Goal: Task Accomplishment & Management: Manage account settings

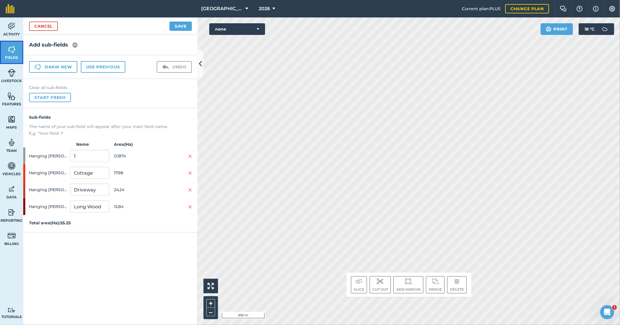
click at [10, 52] on img at bounding box center [12, 49] width 8 height 9
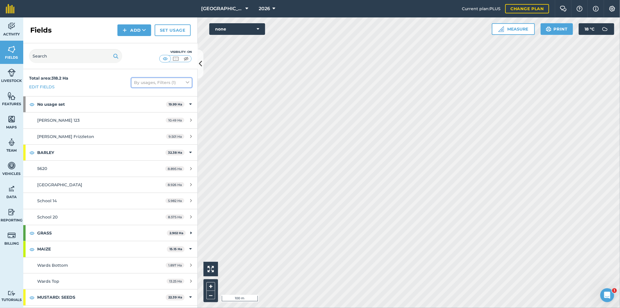
click at [186, 83] on icon at bounding box center [187, 82] width 3 height 6
click at [176, 70] on div "Total area : 318.2 Ha Edit fields By usages, Filters (1) Sort by A-Z By usages …" at bounding box center [110, 82] width 174 height 27
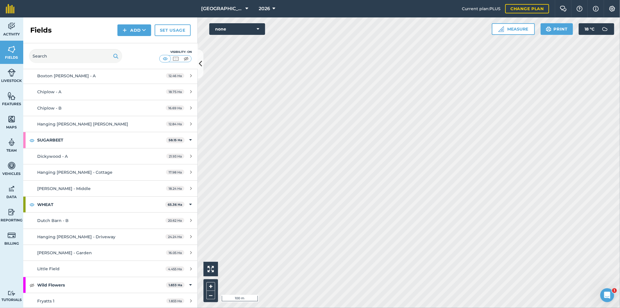
scroll to position [401, 0]
click at [33, 284] on img at bounding box center [31, 283] width 5 height 7
click at [246, 26] on button "none" at bounding box center [237, 29] width 56 height 12
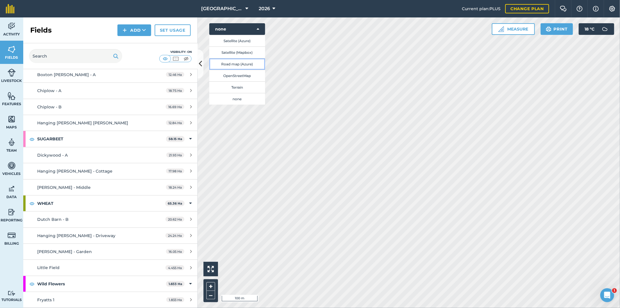
click at [233, 65] on button "Road map (Azure)" at bounding box center [237, 64] width 56 height 12
click at [245, 25] on button "Road map (Azure)" at bounding box center [237, 29] width 56 height 12
click at [242, 44] on button "Satellite (Azure)" at bounding box center [237, 41] width 56 height 12
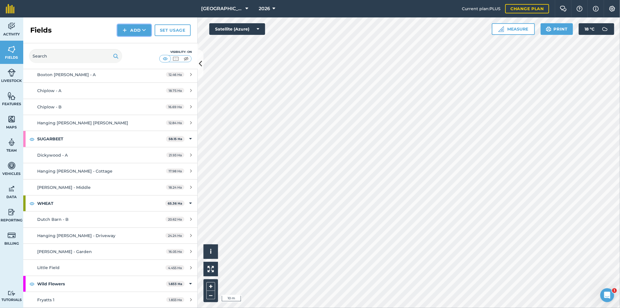
click at [137, 33] on button "Add" at bounding box center [134, 30] width 34 height 12
click at [138, 44] on link "Draw" at bounding box center [134, 43] width 32 height 13
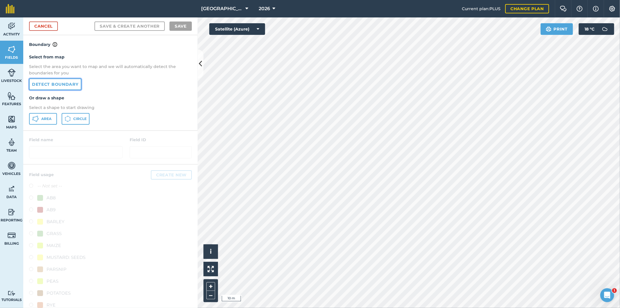
click at [66, 87] on link "Detect boundary" at bounding box center [55, 84] width 52 height 12
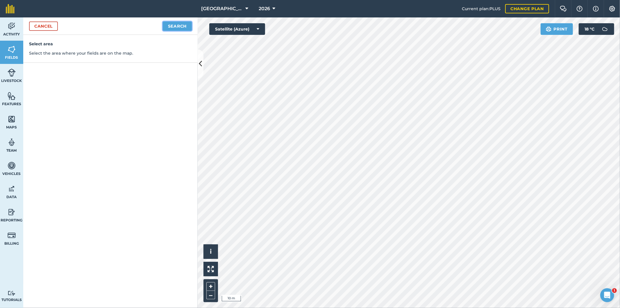
click at [188, 27] on button "Search" at bounding box center [177, 26] width 29 height 9
click at [53, 27] on link "Cancel" at bounding box center [43, 26] width 29 height 9
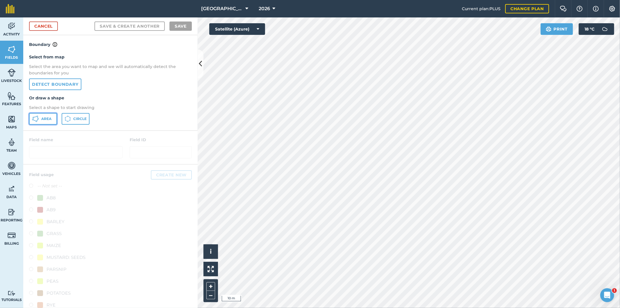
click at [49, 117] on span "Area" at bounding box center [46, 119] width 10 height 5
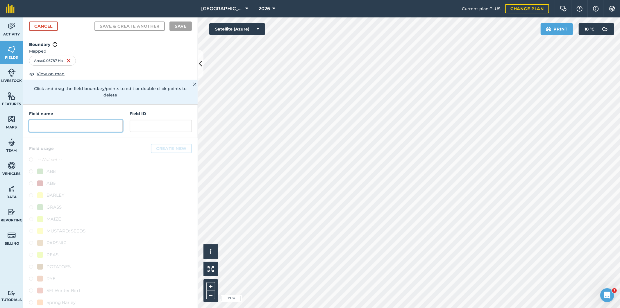
click at [84, 127] on input "text" at bounding box center [76, 126] width 94 height 12
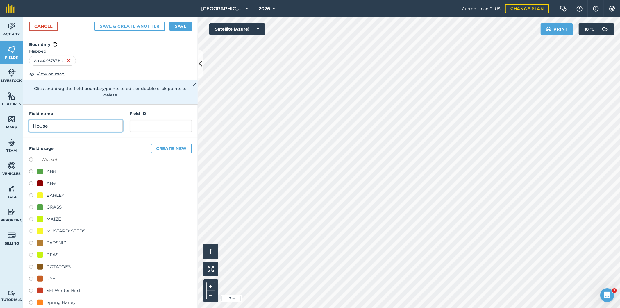
type input "House"
click at [31, 208] on label at bounding box center [33, 208] width 8 height 6
radio input "true"
click at [178, 26] on button "Save" at bounding box center [180, 26] width 22 height 9
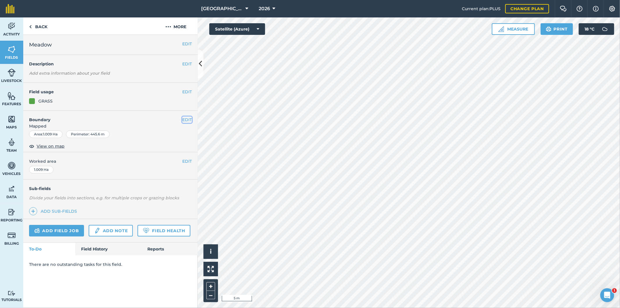
click at [187, 119] on button "EDIT" at bounding box center [187, 120] width 10 height 6
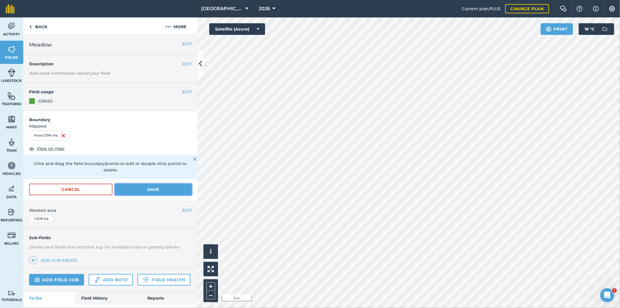
click at [165, 189] on button "Save" at bounding box center [153, 190] width 77 height 12
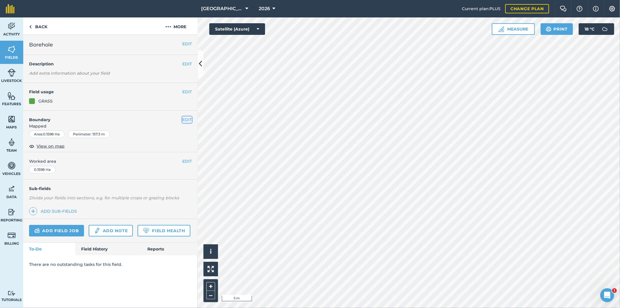
click at [184, 121] on button "EDIT" at bounding box center [187, 120] width 10 height 6
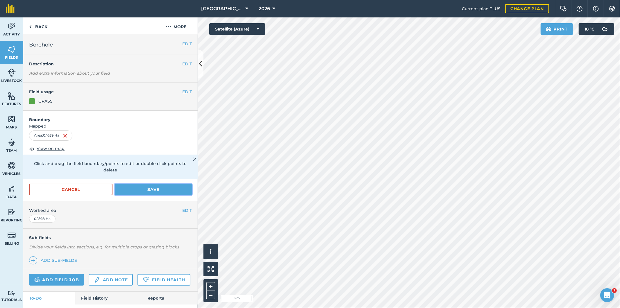
click at [170, 186] on button "Save" at bounding box center [153, 190] width 77 height 12
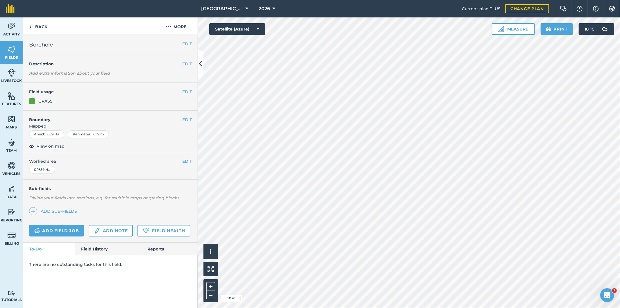
click at [419, 0] on div "Frizzleton Farm 2026 Current plan : PLUS Change plan Farm Chat Help Info Settin…" at bounding box center [310, 154] width 620 height 308
click at [33, 27] on link "Back" at bounding box center [38, 25] width 30 height 17
click at [167, 27] on img at bounding box center [168, 26] width 6 height 7
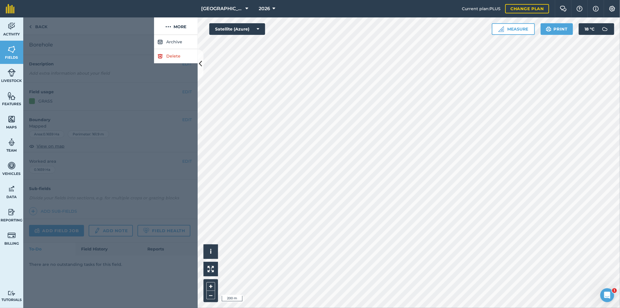
click at [45, 30] on div at bounding box center [88, 25] width 131 height 17
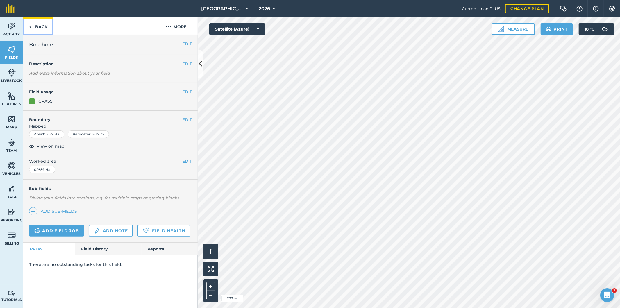
click at [42, 26] on link "Back" at bounding box center [38, 25] width 30 height 17
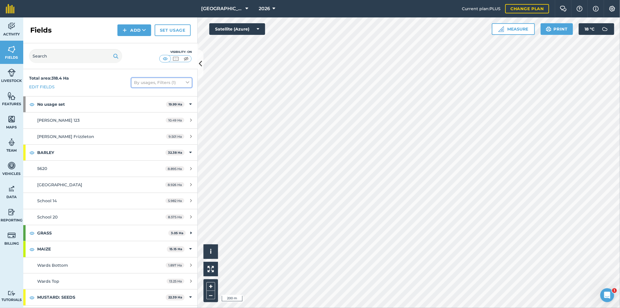
click at [184, 84] on button "By usages, Filters (1)" at bounding box center [161, 82] width 60 height 9
click at [134, 157] on label "Show archived fields" at bounding box center [161, 156] width 55 height 6
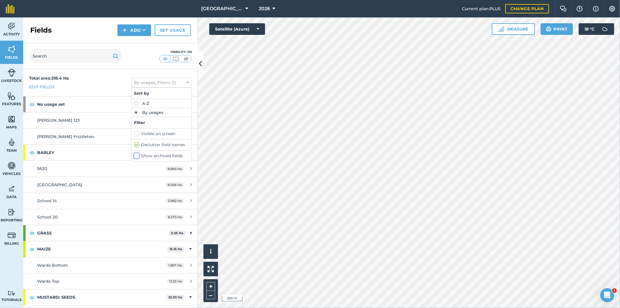
click at [134, 157] on input "Show archived fields" at bounding box center [136, 155] width 4 height 4
checkbox input "true"
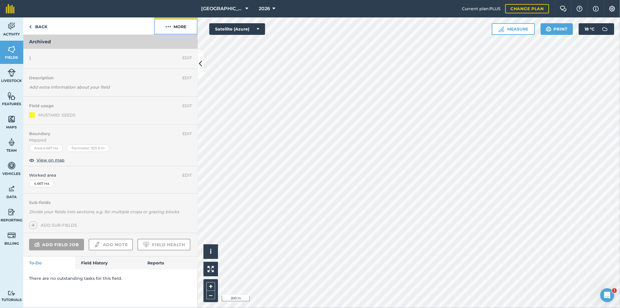
click at [181, 25] on button "More" at bounding box center [176, 25] width 44 height 17
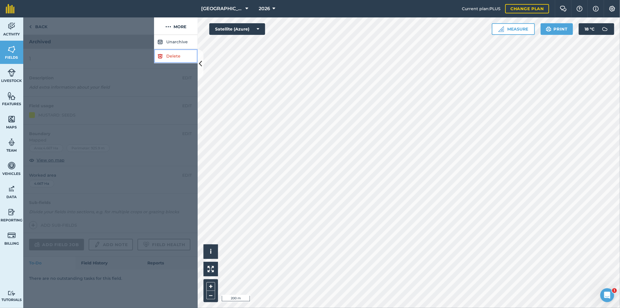
click at [172, 56] on link "Delete" at bounding box center [176, 56] width 44 height 14
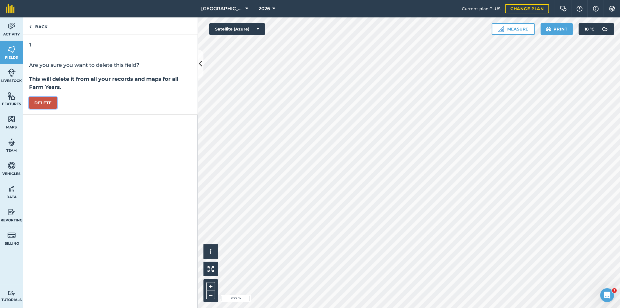
click at [53, 103] on button "Delete" at bounding box center [43, 103] width 28 height 12
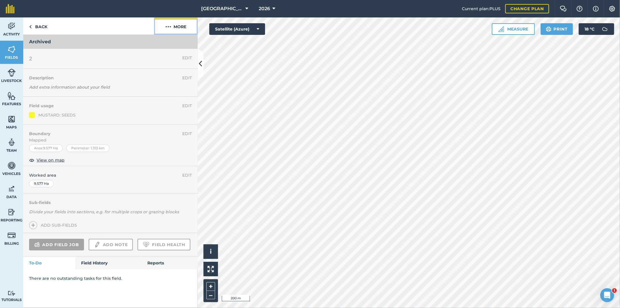
click at [177, 24] on button "More" at bounding box center [176, 25] width 44 height 17
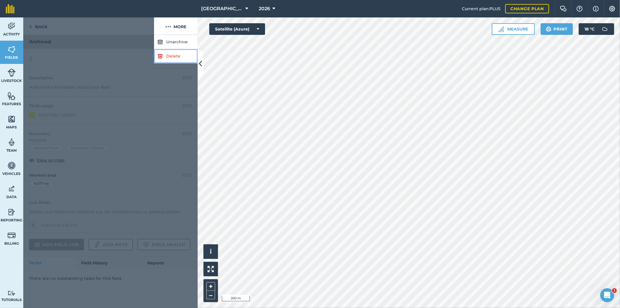
click at [166, 58] on link "Delete" at bounding box center [176, 56] width 44 height 14
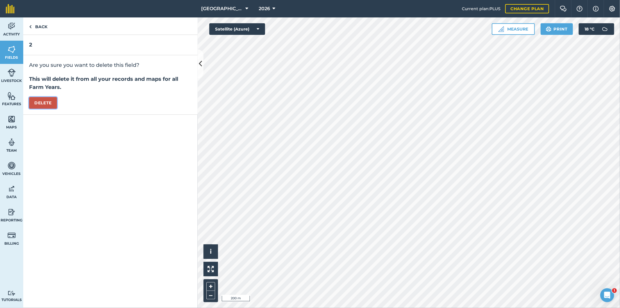
click at [43, 100] on button "Delete" at bounding box center [43, 103] width 28 height 12
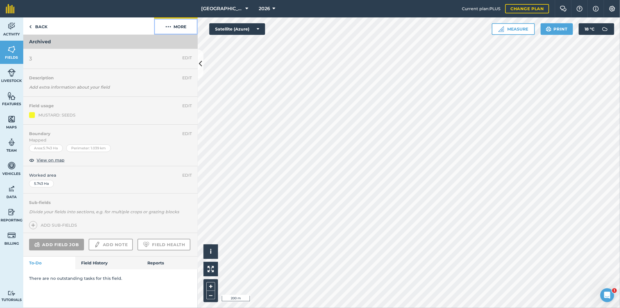
click at [179, 26] on button "More" at bounding box center [176, 25] width 44 height 17
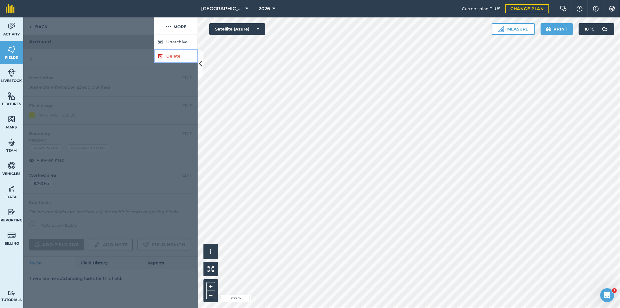
click at [170, 55] on link "Delete" at bounding box center [176, 56] width 44 height 14
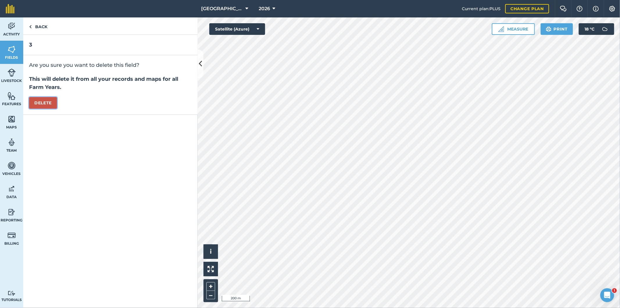
click at [42, 105] on button "Delete" at bounding box center [43, 103] width 28 height 12
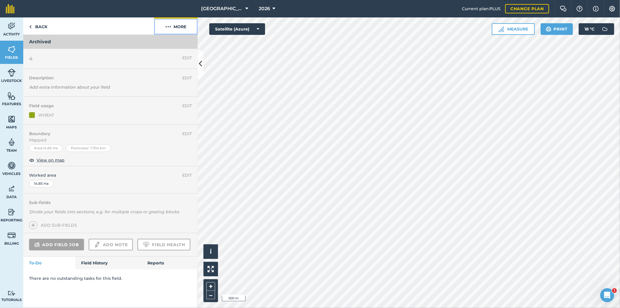
click at [171, 26] on img at bounding box center [168, 26] width 6 height 7
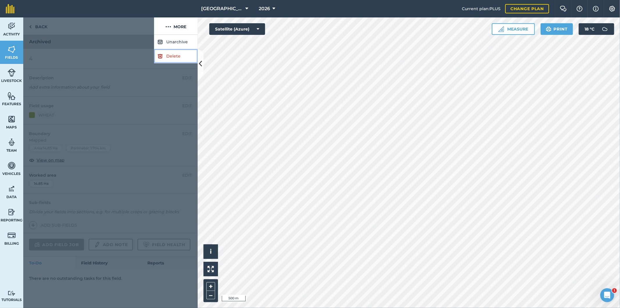
click at [166, 57] on link "Delete" at bounding box center [176, 56] width 44 height 14
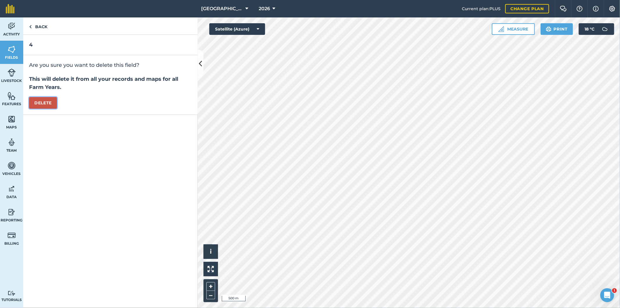
click at [47, 103] on button "Delete" at bounding box center [43, 103] width 28 height 12
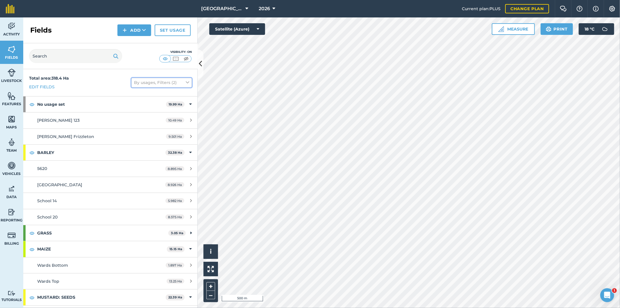
click at [185, 82] on button "By usages, Filters (2)" at bounding box center [161, 82] width 60 height 9
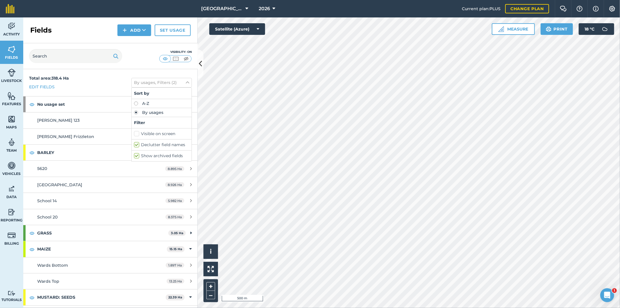
click at [134, 156] on label "Show archived fields" at bounding box center [161, 156] width 55 height 6
click at [134, 156] on input "Show archived fields" at bounding box center [136, 155] width 4 height 4
checkbox input "false"
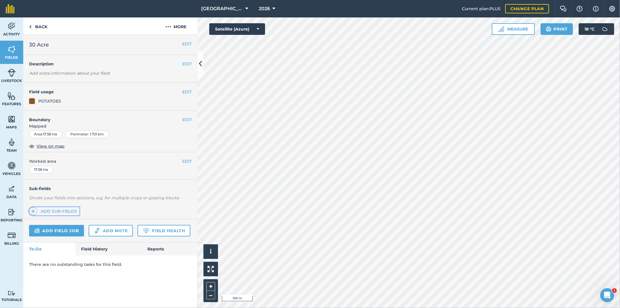
click at [32, 210] on img at bounding box center [33, 211] width 4 height 7
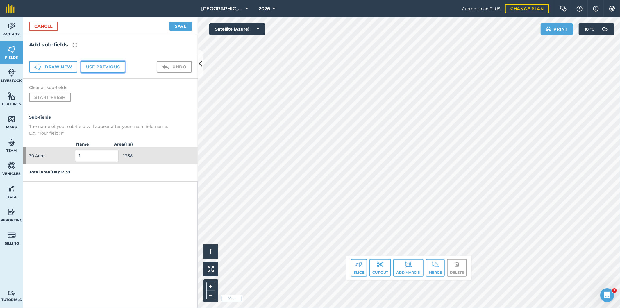
click at [103, 68] on button "Use previous" at bounding box center [103, 67] width 44 height 12
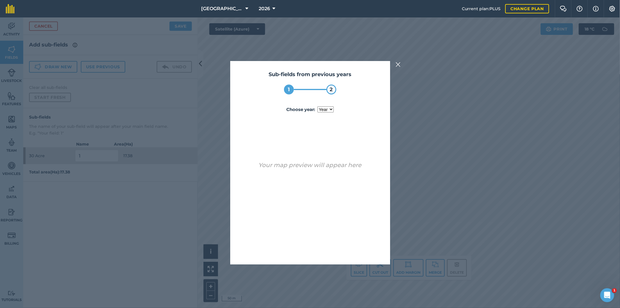
click at [327, 111] on select "year [DATE] 2025" at bounding box center [325, 109] width 16 height 6
select select "2025"
click at [317, 107] on select "year [DATE] 2025" at bounding box center [325, 109] width 16 height 6
click at [323, 251] on button "Use sub-fields" at bounding box center [327, 250] width 49 height 12
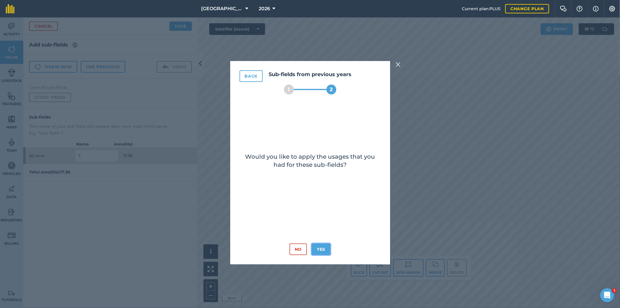
click at [323, 251] on button "Yes" at bounding box center [321, 250] width 19 height 12
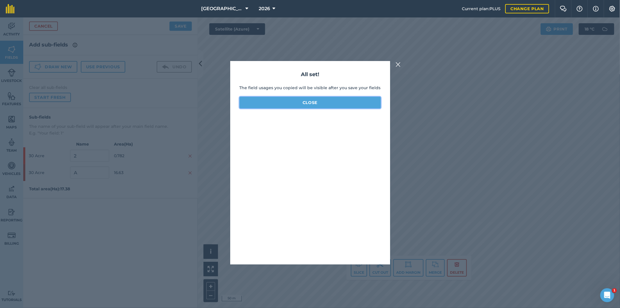
click at [319, 104] on button "Close" at bounding box center [309, 103] width 141 height 12
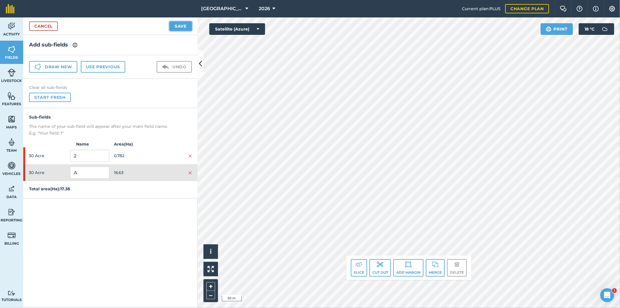
click at [177, 27] on button "Save" at bounding box center [180, 26] width 22 height 9
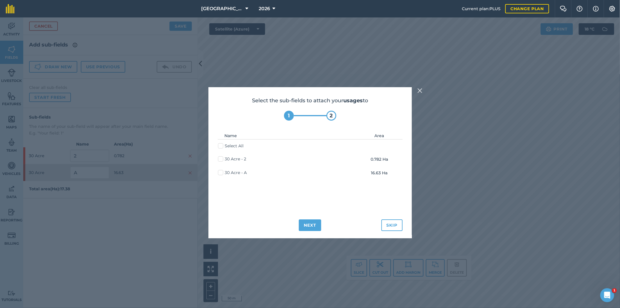
click at [221, 162] on label "30 Acre - 2" at bounding box center [232, 159] width 28 height 6
click at [221, 160] on input "30 Acre - 2" at bounding box center [220, 158] width 4 height 4
checkbox input "true"
click at [222, 173] on label "30 Acre - A" at bounding box center [232, 173] width 29 height 6
click at [222, 173] on input "30 Acre - A" at bounding box center [220, 172] width 4 height 4
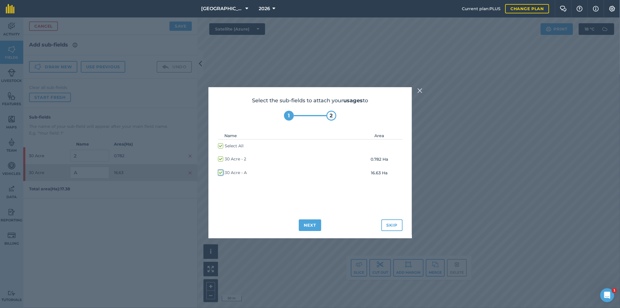
checkbox input "true"
click at [307, 225] on button "Next" at bounding box center [310, 225] width 23 height 12
click at [220, 173] on label "30 Acre - A" at bounding box center [232, 173] width 29 height 6
click at [220, 173] on input "30 Acre - A" at bounding box center [220, 172] width 4 height 4
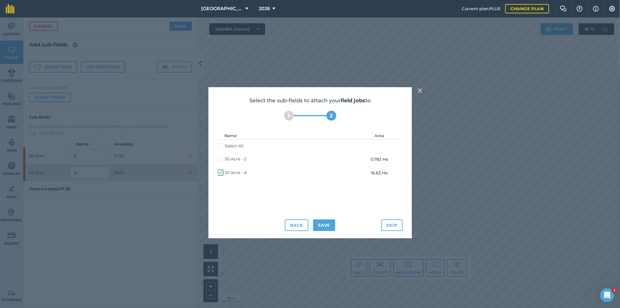
checkbox input "true"
click at [324, 223] on button "Save" at bounding box center [324, 225] width 22 height 12
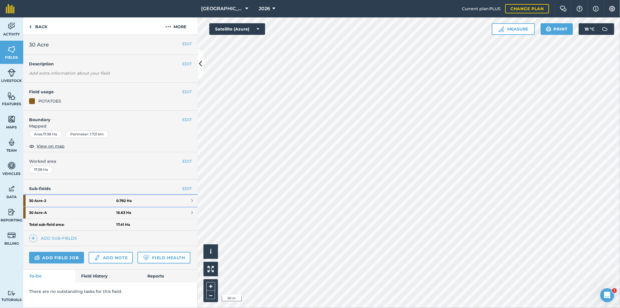
click at [180, 203] on link "30 Acre - 2 0.782 Ha" at bounding box center [110, 201] width 174 height 12
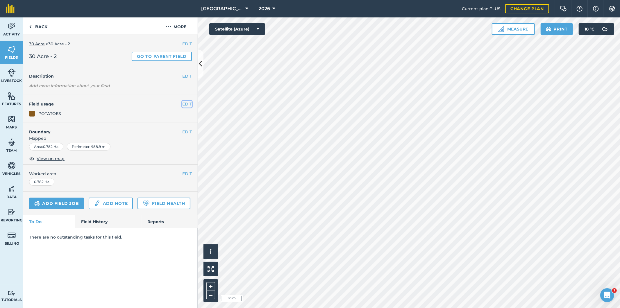
click at [185, 102] on button "EDIT" at bounding box center [187, 104] width 10 height 6
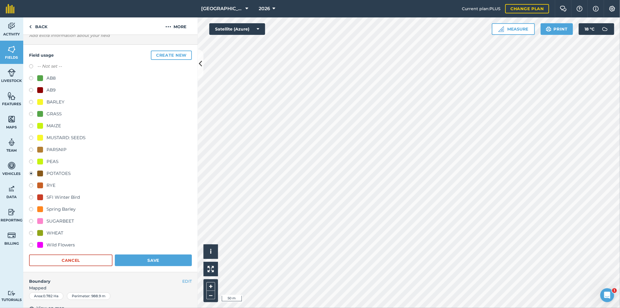
scroll to position [65, 0]
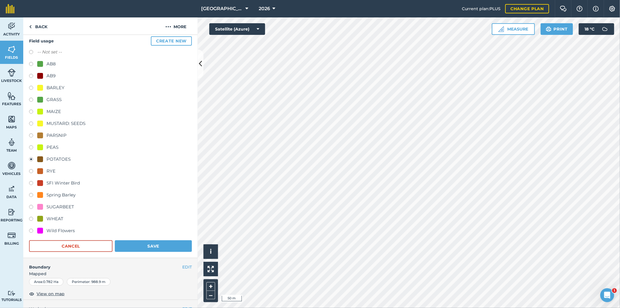
click at [33, 182] on label at bounding box center [33, 184] width 8 height 6
radio input "true"
radio input "false"
click at [138, 245] on button "Save" at bounding box center [153, 246] width 77 height 12
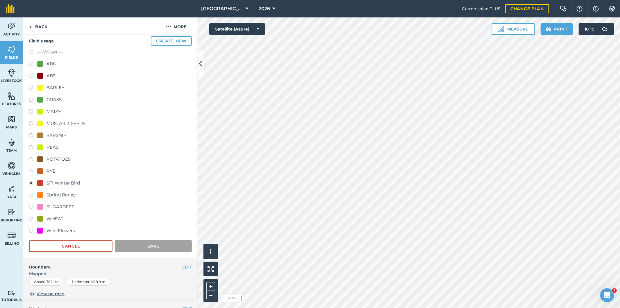
scroll to position [0, 0]
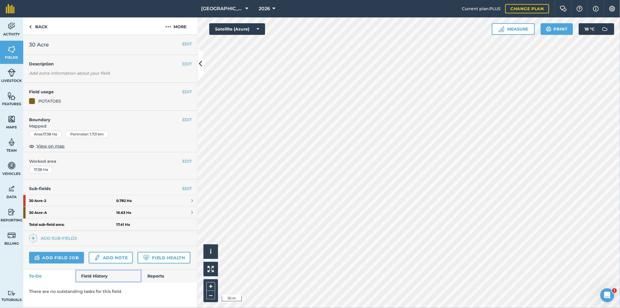
click at [94, 275] on link "Field History" at bounding box center [108, 276] width 66 height 13
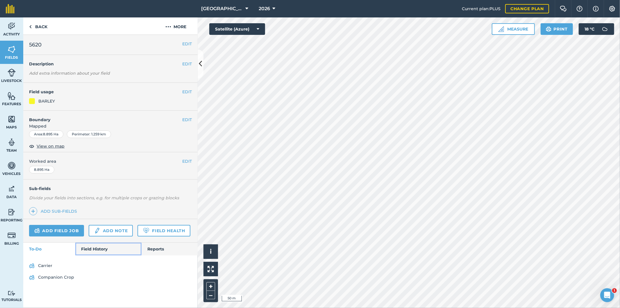
click at [102, 251] on link "Field History" at bounding box center [108, 249] width 66 height 13
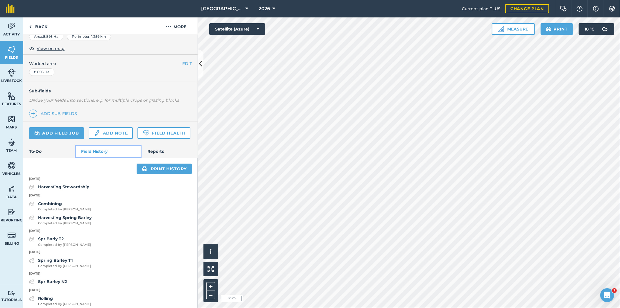
scroll to position [97, 0]
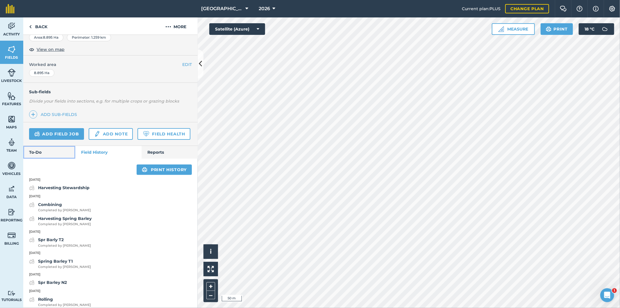
click at [52, 159] on link "To-Do" at bounding box center [49, 152] width 52 height 13
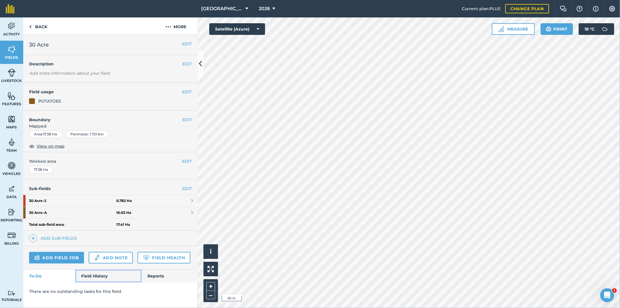
click at [90, 276] on link "Field History" at bounding box center [108, 276] width 66 height 13
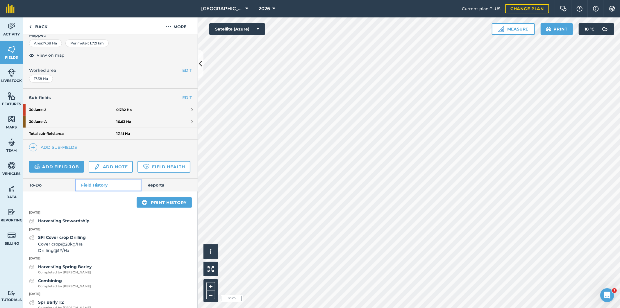
scroll to position [129, 0]
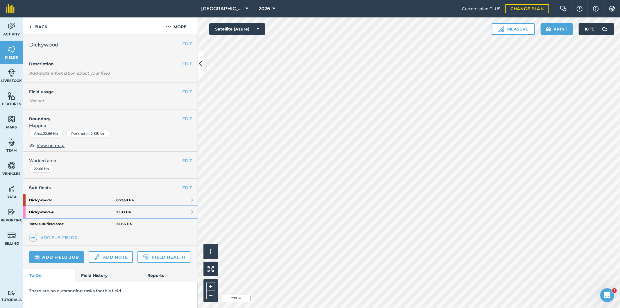
click at [94, 212] on strong "Dickywood - A" at bounding box center [72, 212] width 87 height 12
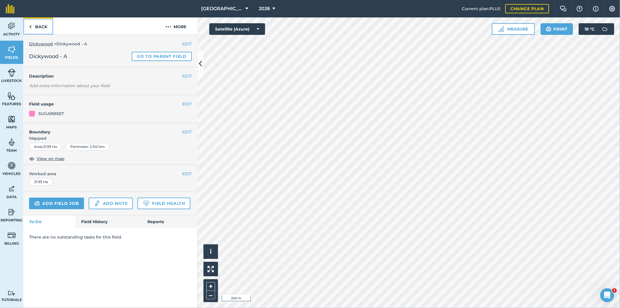
click at [34, 26] on link "Back" at bounding box center [38, 25] width 30 height 17
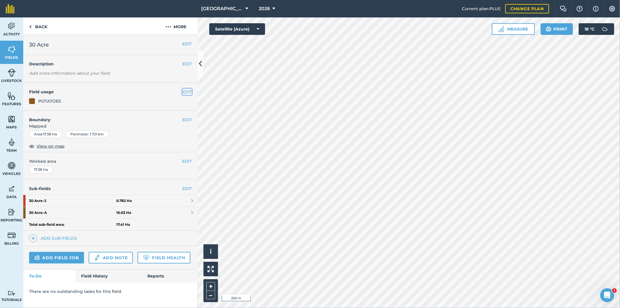
click at [189, 92] on button "EDIT" at bounding box center [187, 92] width 10 height 6
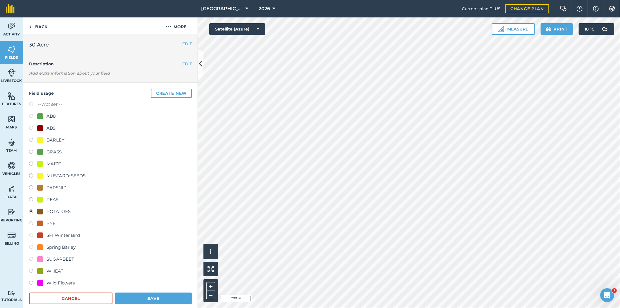
click at [31, 104] on label at bounding box center [33, 105] width 8 height 6
radio input "true"
radio input "false"
click at [148, 295] on button "Save" at bounding box center [153, 299] width 77 height 12
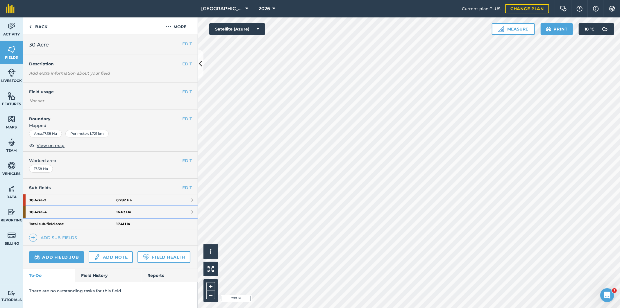
click at [90, 212] on strong "30 Acre - A" at bounding box center [72, 212] width 87 height 12
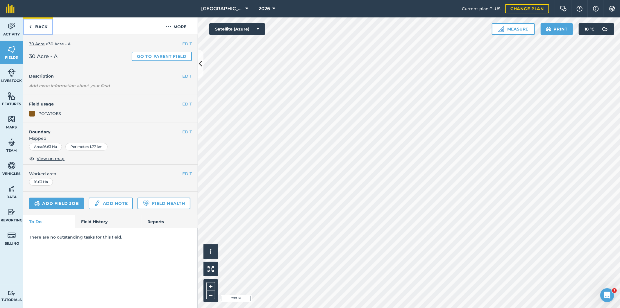
click at [41, 27] on link "Back" at bounding box center [38, 25] width 30 height 17
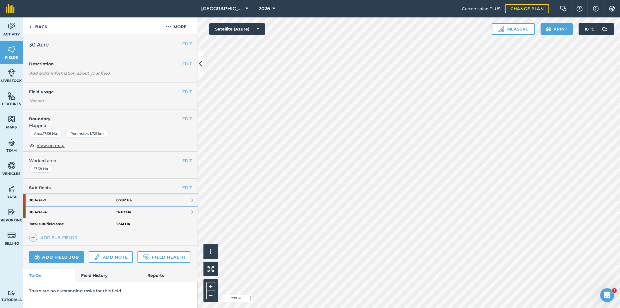
click at [76, 200] on strong "30 Acre - 2" at bounding box center [72, 200] width 87 height 12
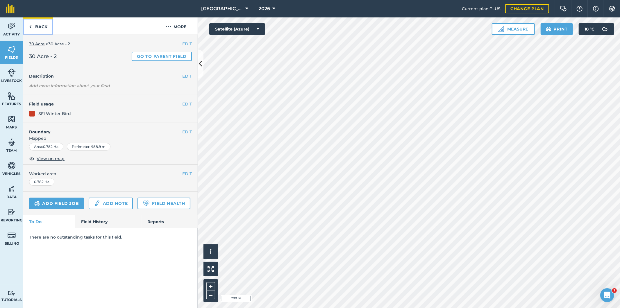
click at [36, 26] on link "Back" at bounding box center [38, 25] width 30 height 17
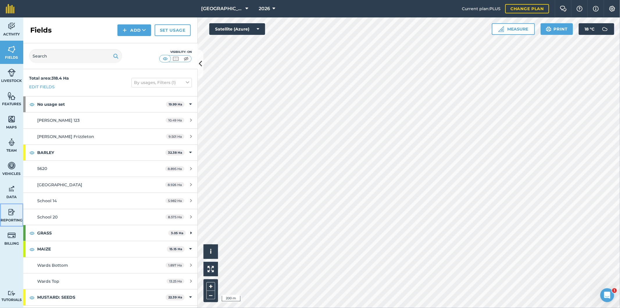
click at [18, 214] on link "Reporting" at bounding box center [11, 214] width 23 height 23
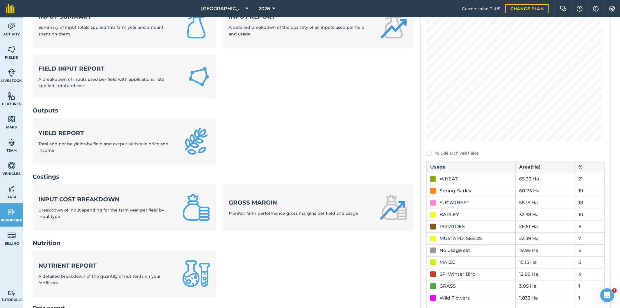
scroll to position [97, 0]
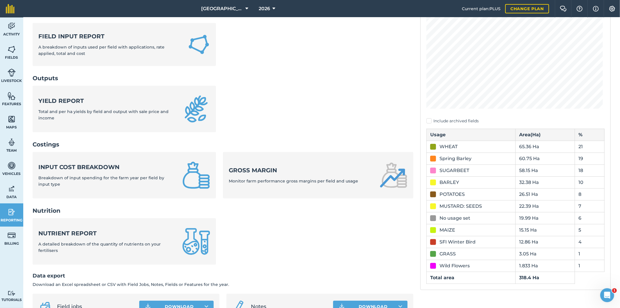
click at [444, 219] on div "No usage set" at bounding box center [454, 218] width 31 height 7
click at [14, 51] on img at bounding box center [12, 49] width 8 height 9
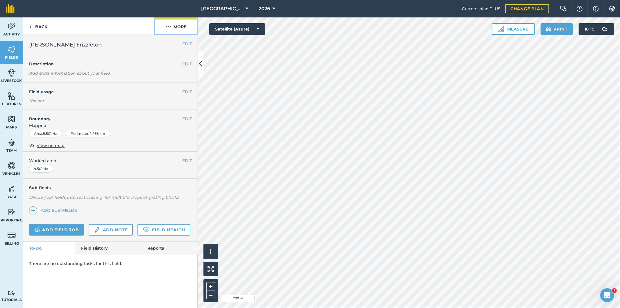
click at [178, 26] on button "More" at bounding box center [176, 25] width 44 height 17
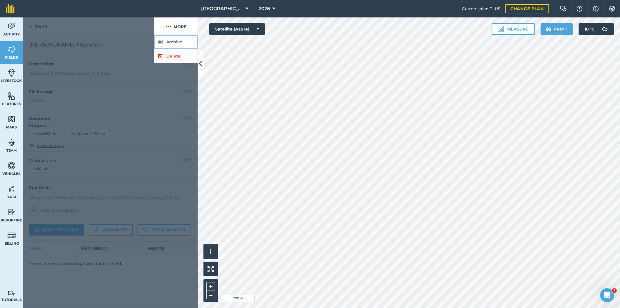
click at [178, 42] on button "Archive" at bounding box center [176, 42] width 44 height 14
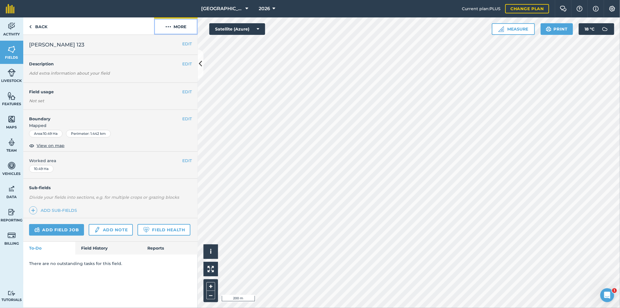
click at [171, 29] on button "More" at bounding box center [176, 25] width 44 height 17
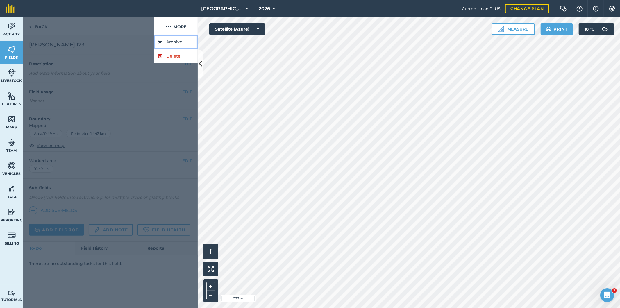
click at [171, 44] on button "Archive" at bounding box center [176, 42] width 44 height 14
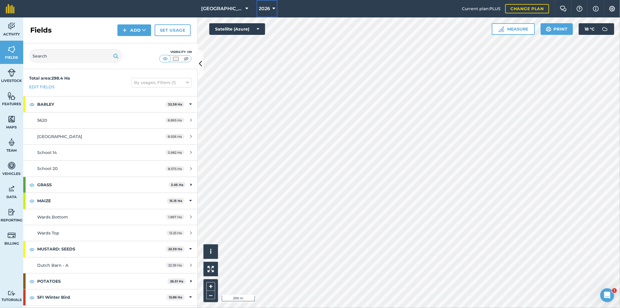
click at [263, 10] on span "2026" at bounding box center [264, 8] width 11 height 7
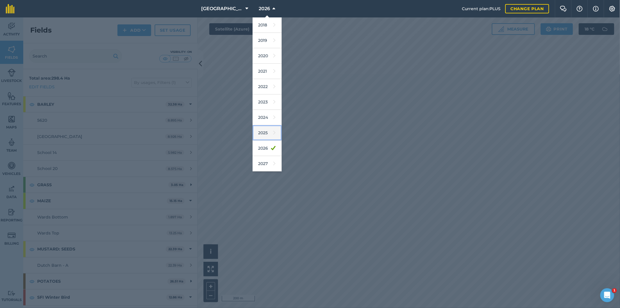
click at [264, 133] on link "2025" at bounding box center [267, 132] width 29 height 15
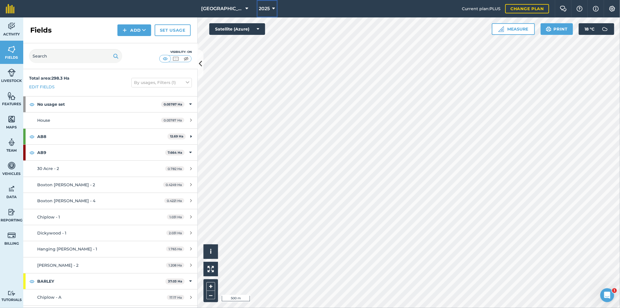
click at [266, 9] on span "2025" at bounding box center [264, 8] width 11 height 7
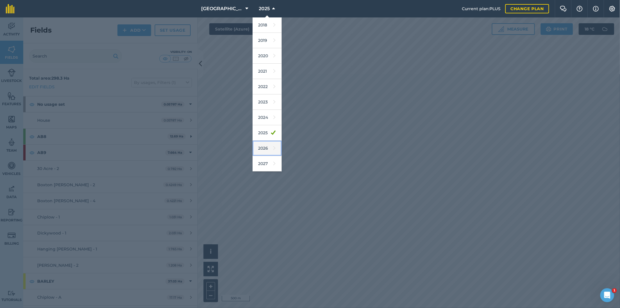
click at [259, 150] on link "2026" at bounding box center [267, 148] width 29 height 15
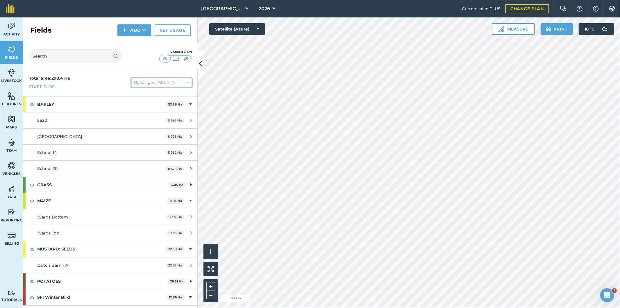
click at [186, 83] on icon at bounding box center [187, 82] width 3 height 6
click at [151, 155] on label "Show archived fields" at bounding box center [161, 156] width 55 height 6
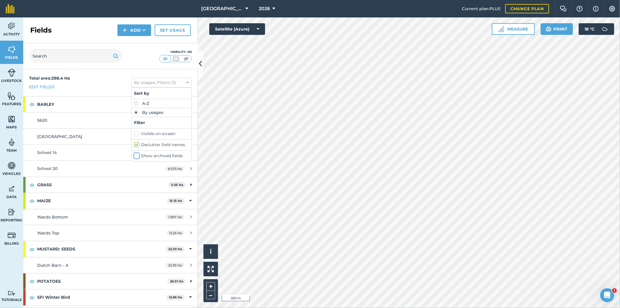
click at [138, 155] on input "Show archived fields" at bounding box center [136, 155] width 4 height 4
checkbox input "true"
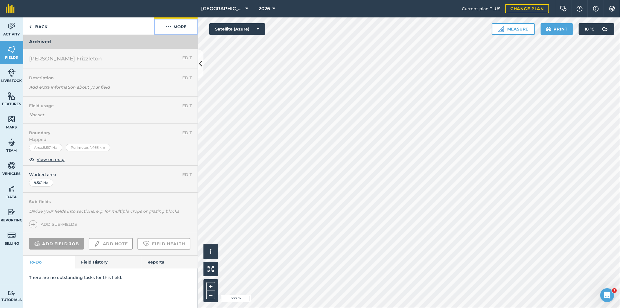
click at [171, 25] on button "More" at bounding box center [176, 25] width 44 height 17
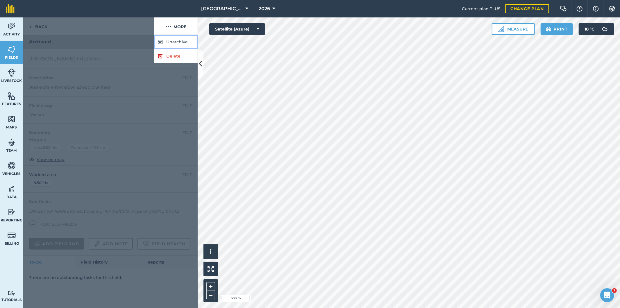
click at [178, 41] on button "Unarchive" at bounding box center [176, 42] width 44 height 14
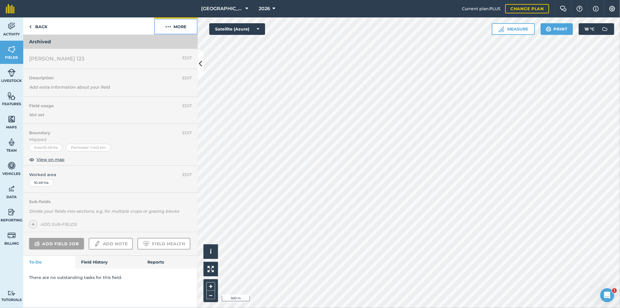
click at [172, 24] on button "More" at bounding box center [176, 25] width 44 height 17
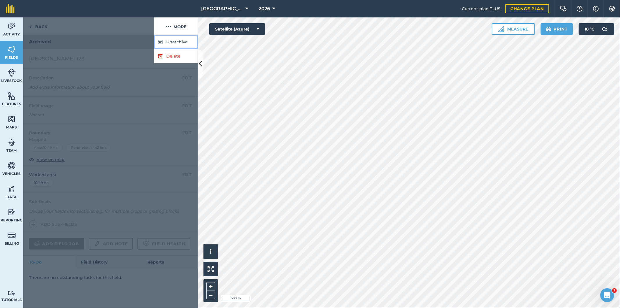
click at [174, 44] on button "Unarchive" at bounding box center [176, 42] width 44 height 14
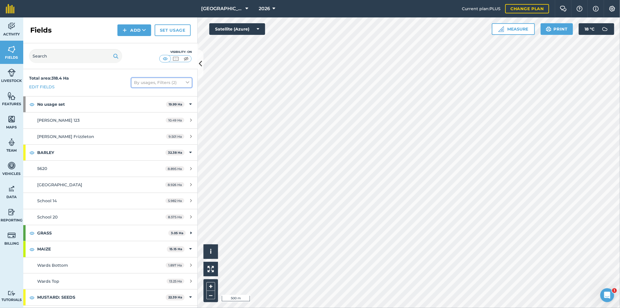
click at [179, 85] on button "By usages, Filters (2)" at bounding box center [161, 82] width 60 height 9
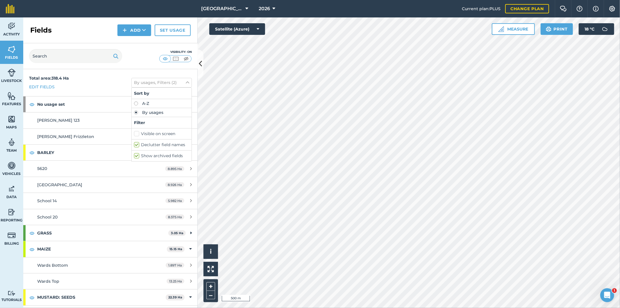
click at [146, 156] on label "Show archived fields" at bounding box center [161, 156] width 55 height 6
click at [138, 156] on input "Show archived fields" at bounding box center [136, 155] width 4 height 4
checkbox input "false"
click at [8, 212] on img at bounding box center [12, 212] width 8 height 9
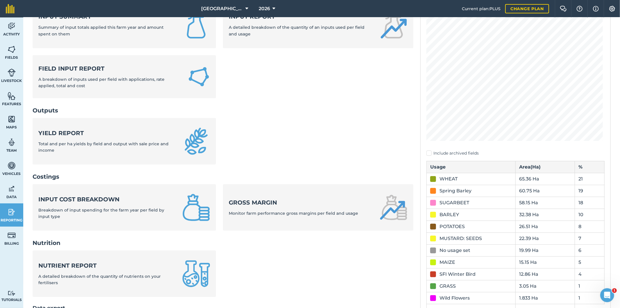
scroll to position [97, 0]
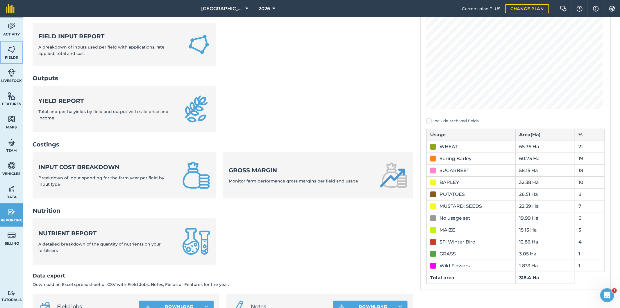
click at [12, 48] on img at bounding box center [12, 49] width 8 height 9
